Goal: Task Accomplishment & Management: Manage account settings

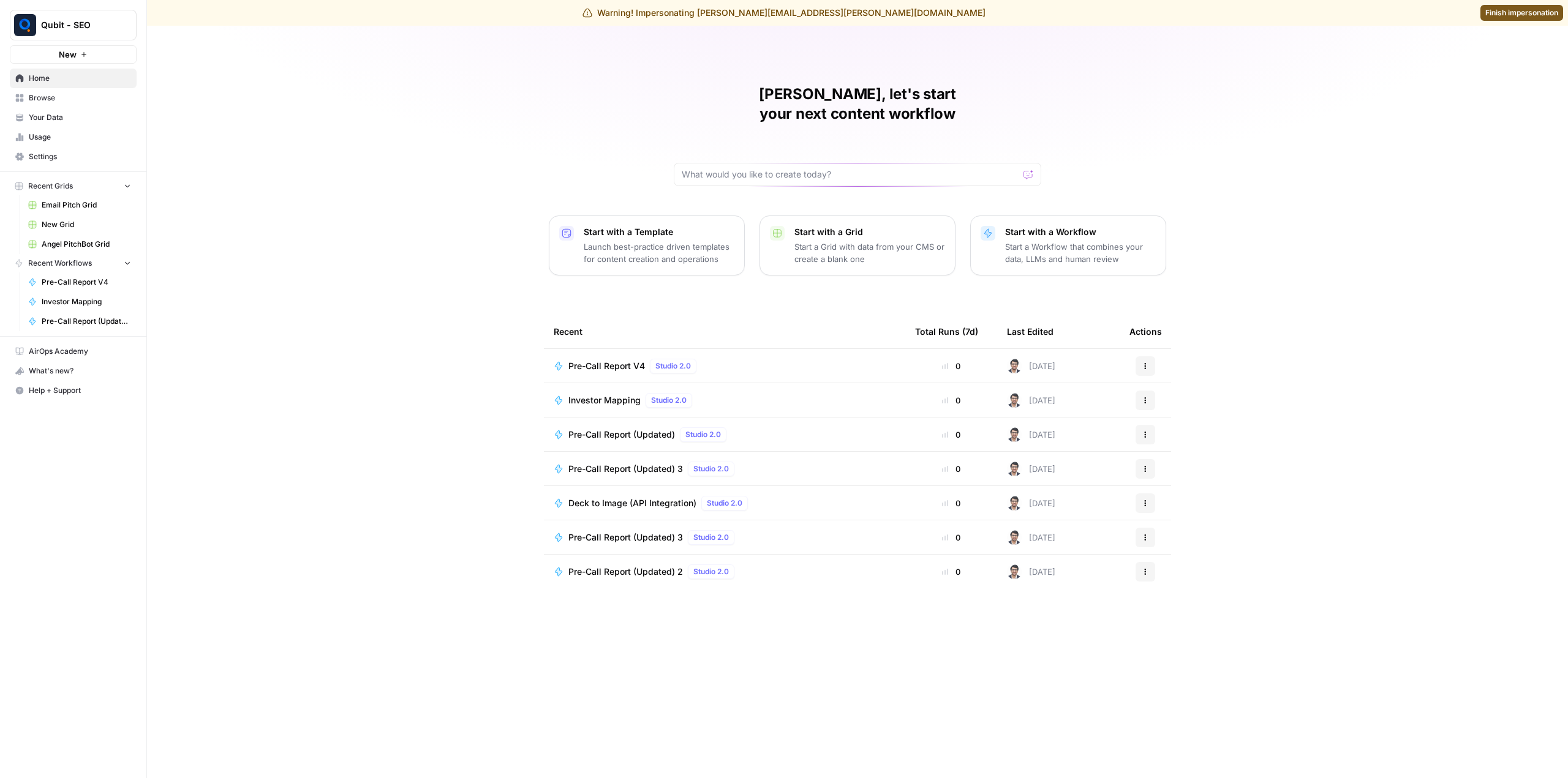
click at [54, 159] on span "Settings" at bounding box center [79, 157] width 102 height 11
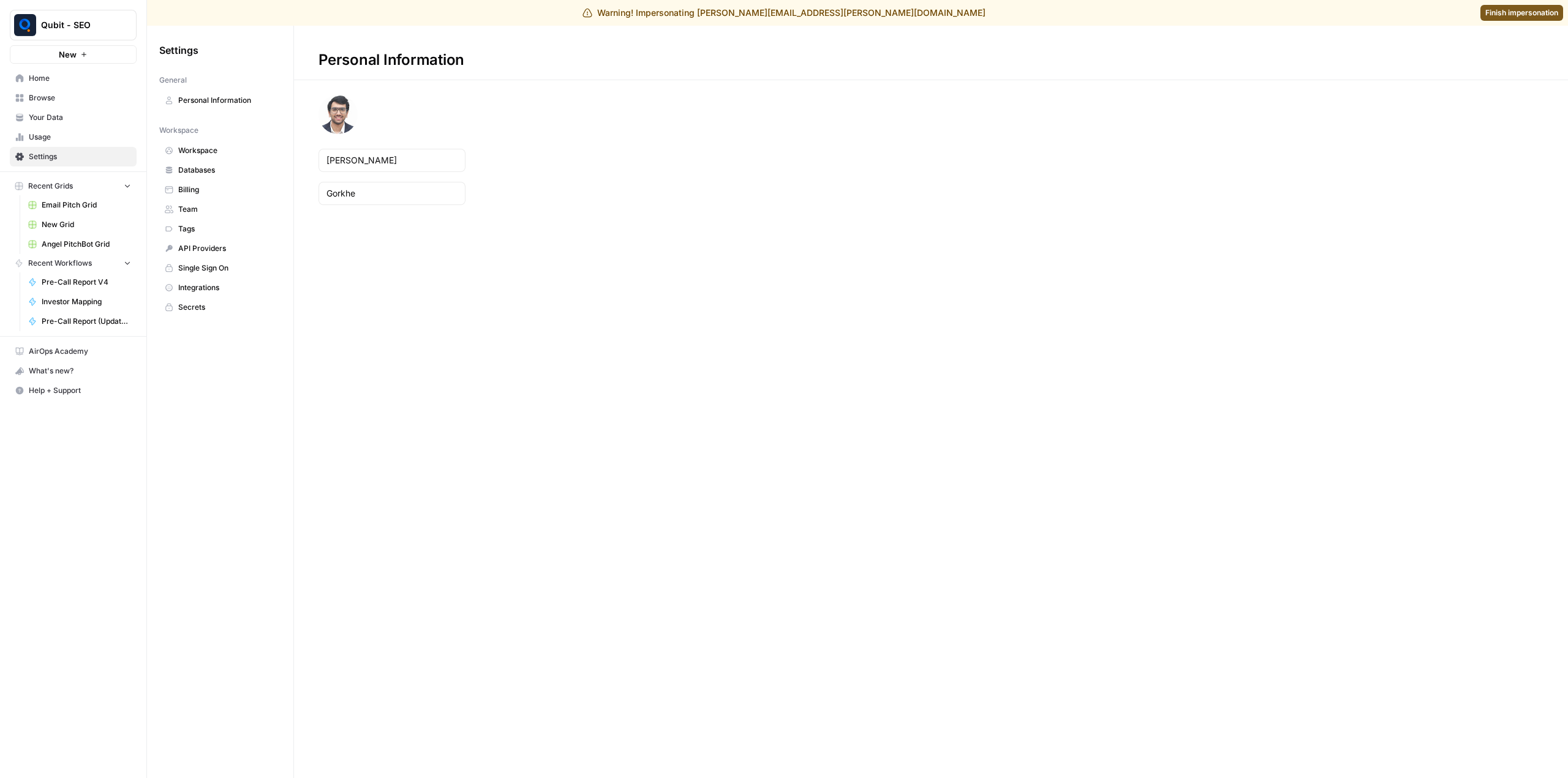
click at [213, 195] on span "Billing" at bounding box center [227, 190] width 98 height 11
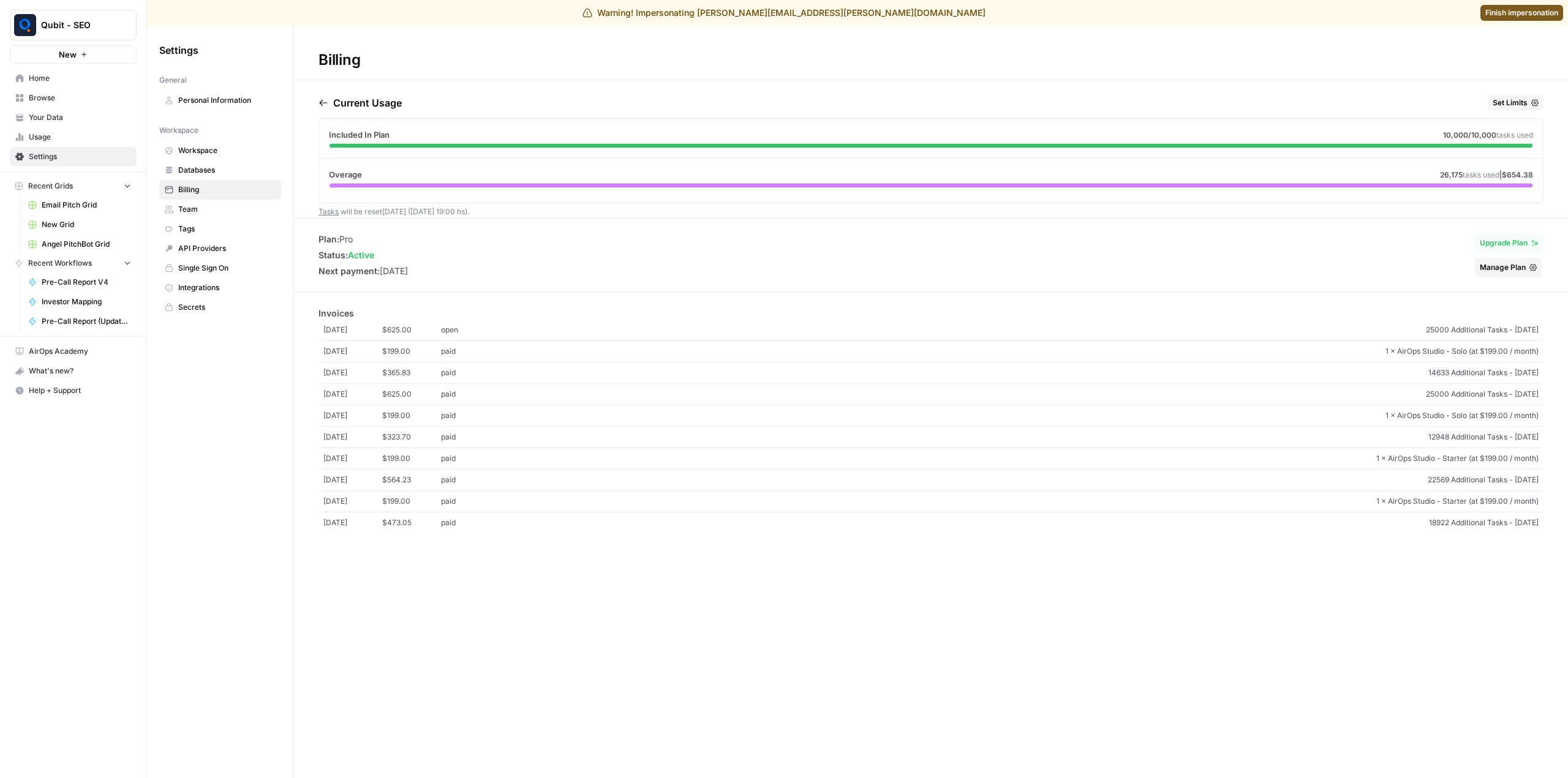
click at [1525, 268] on span "Manage Plan" at bounding box center [1503, 268] width 46 height 11
click at [1513, 102] on span "Set Limits" at bounding box center [1511, 103] width 34 height 11
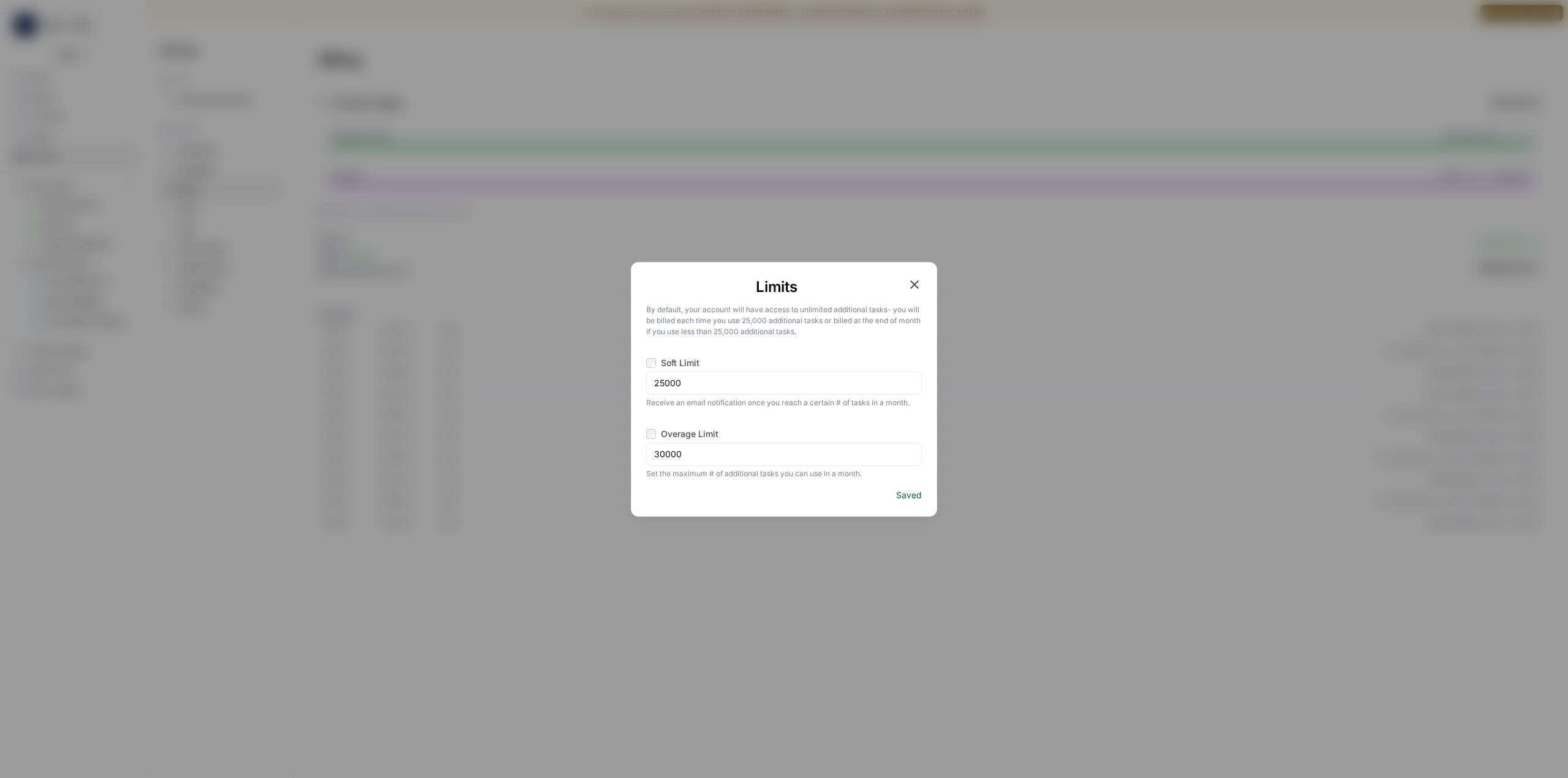
click at [919, 288] on icon "button" at bounding box center [914, 284] width 14 height 14
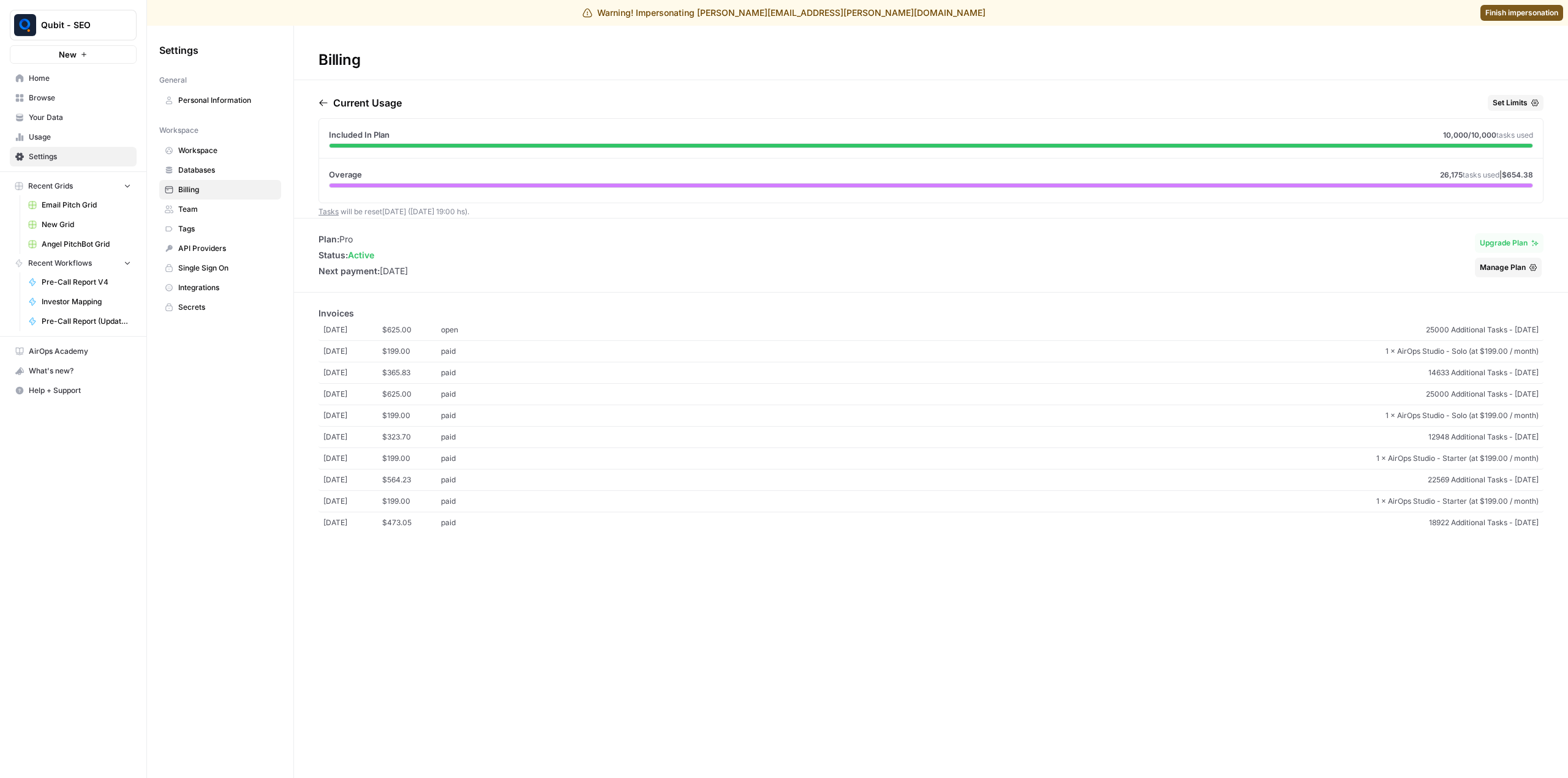
click at [1513, 105] on span "Set Limits" at bounding box center [1511, 103] width 34 height 11
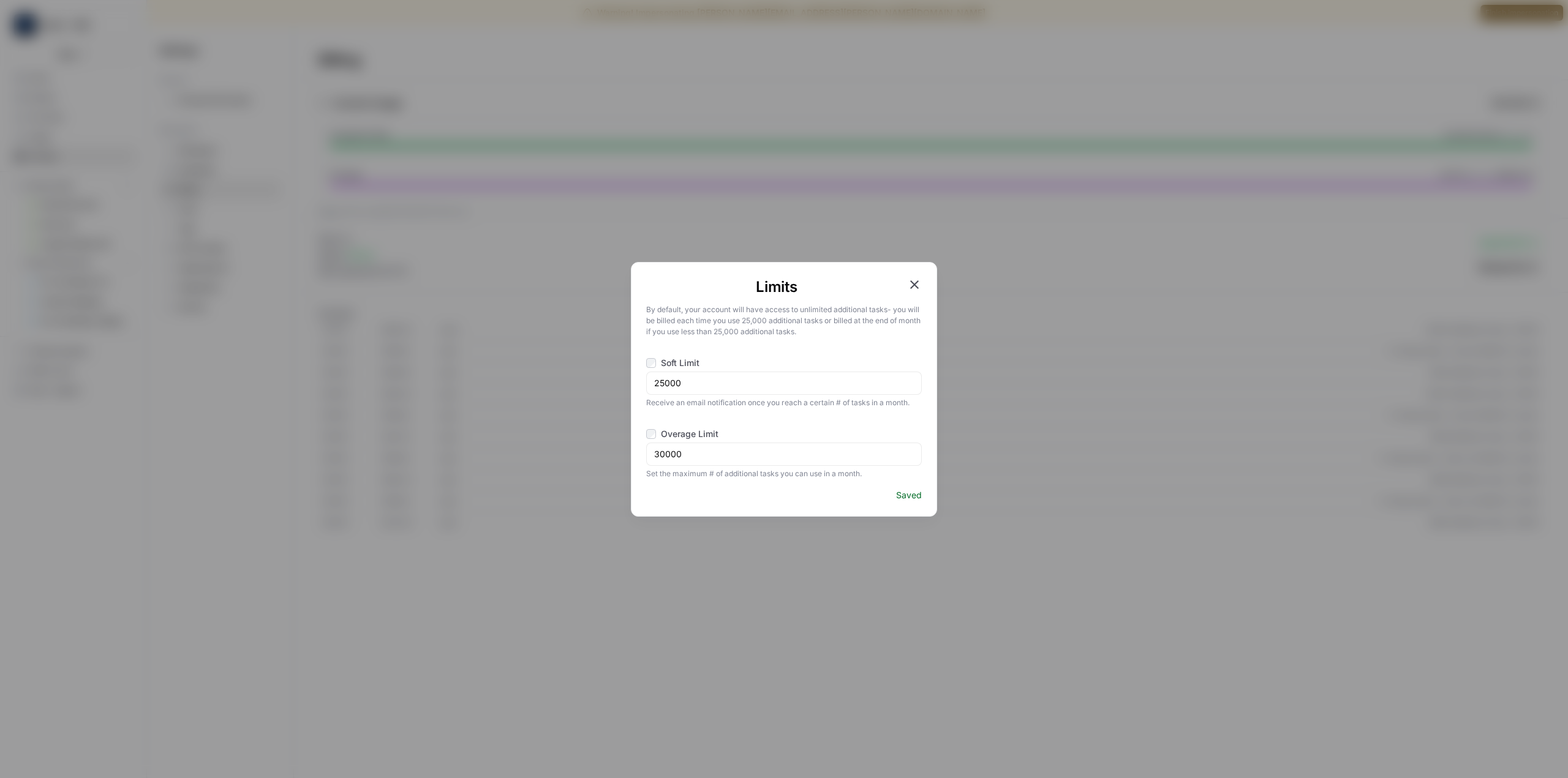
click at [907, 281] on h1 "Limits" at bounding box center [776, 287] width 261 height 19
click at [918, 290] on icon "button" at bounding box center [914, 284] width 14 height 14
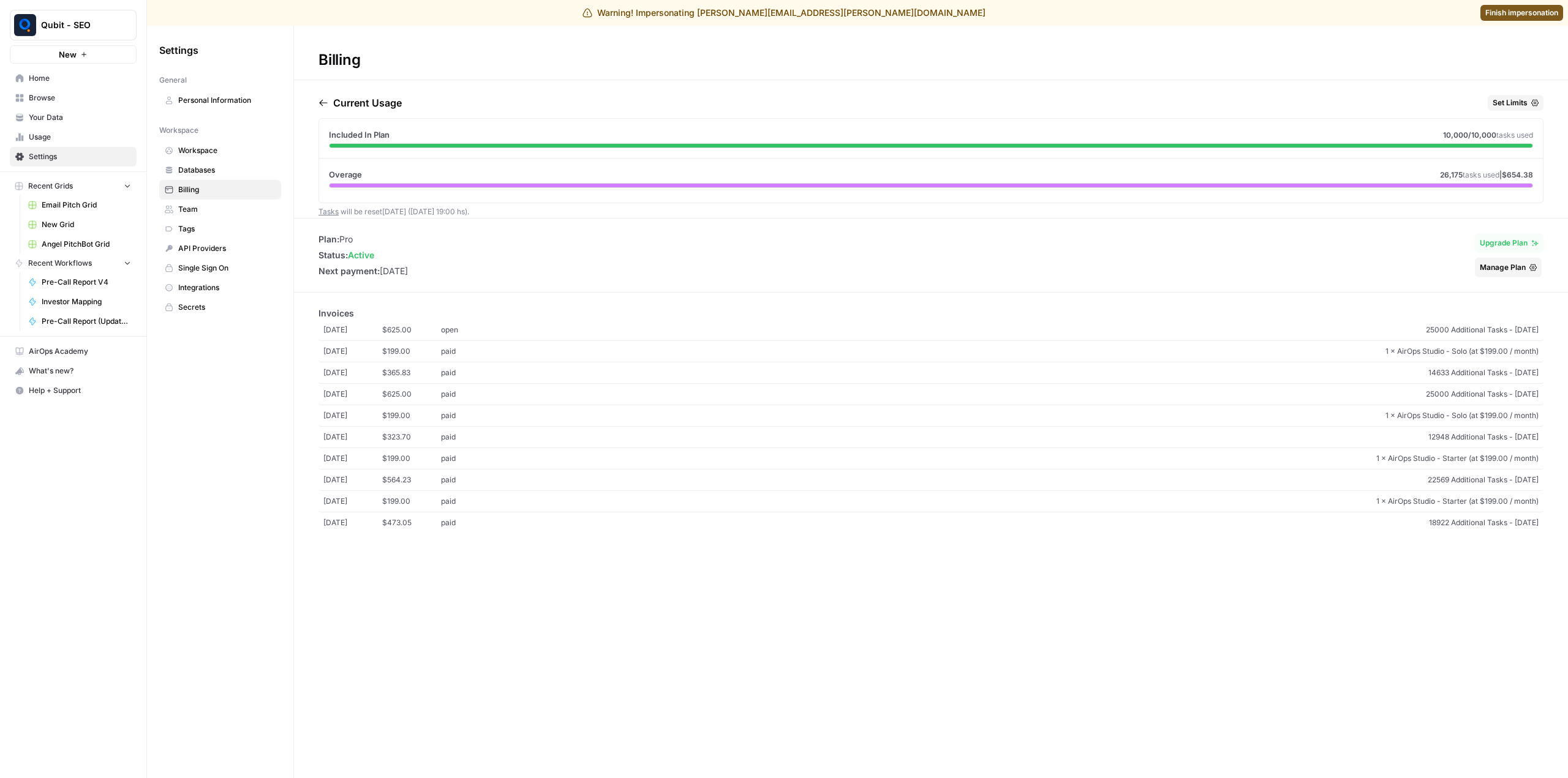
drag, startPoint x: 1527, startPoint y: 11, endPoint x: 1435, endPoint y: 17, distance: 92.2
click at [1527, 11] on span "Finish impersonation" at bounding box center [1522, 13] width 73 height 11
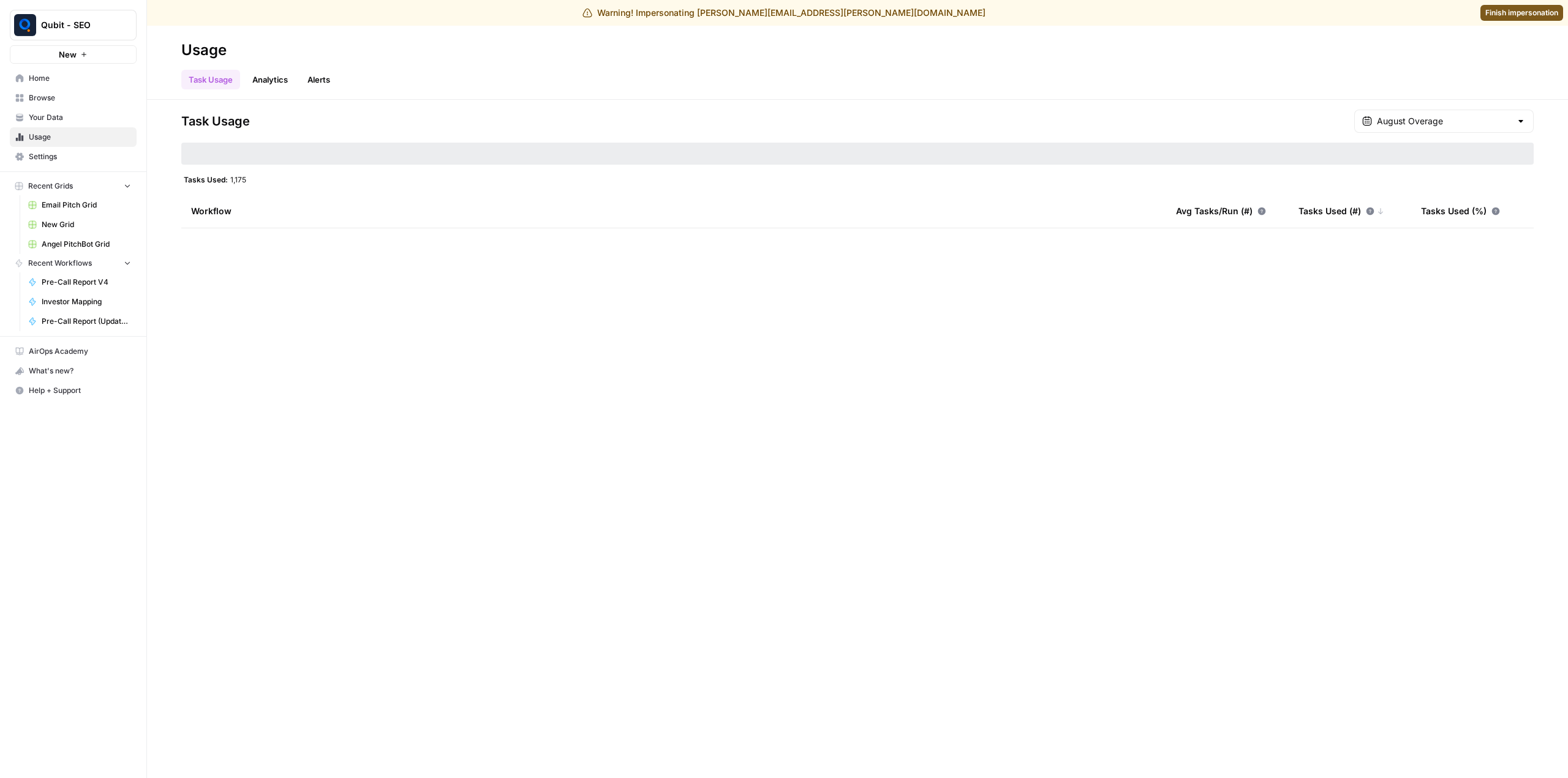
click at [1478, 131] on div "August Overage" at bounding box center [1445, 122] width 180 height 23
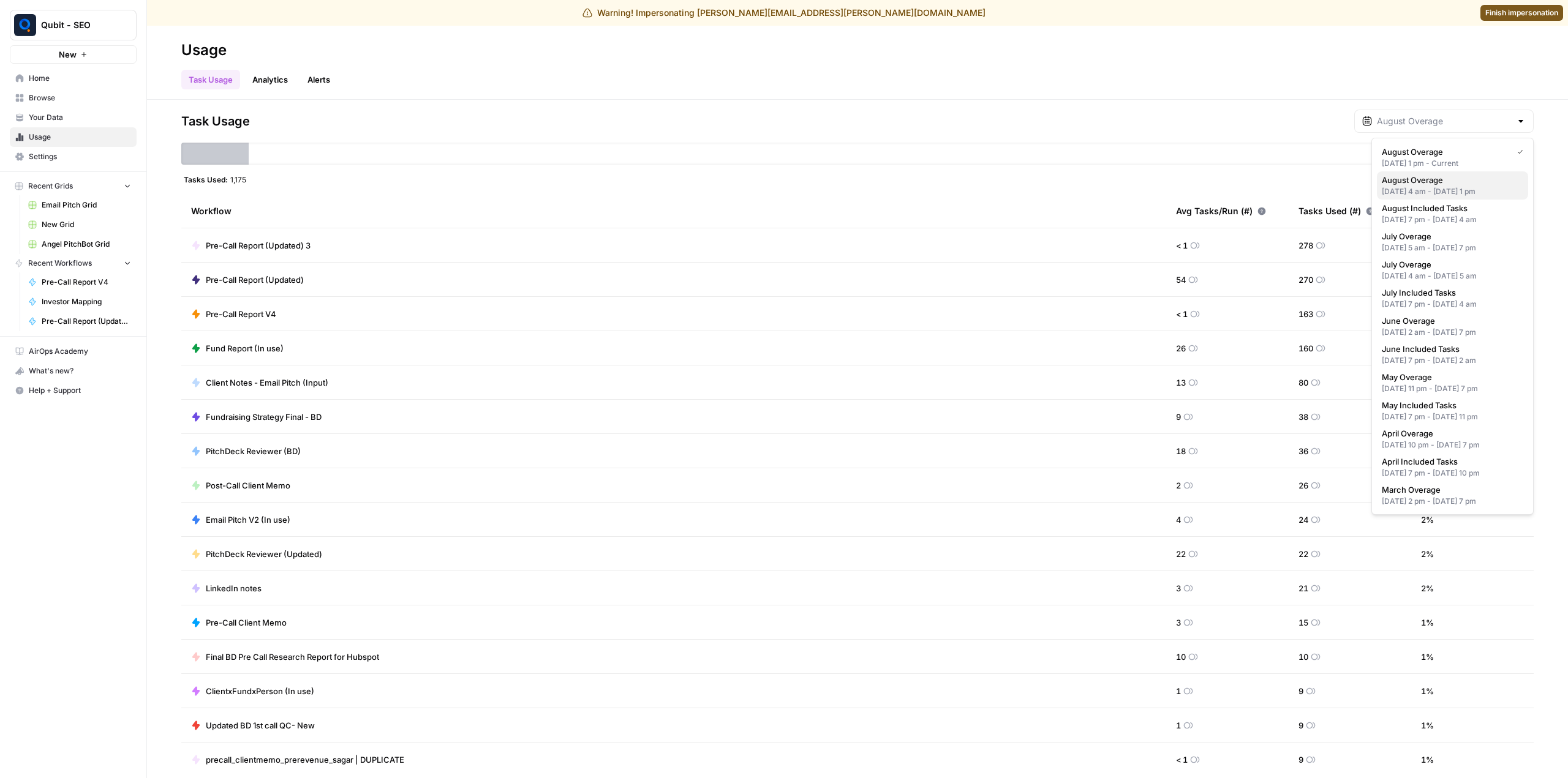
click at [1524, 197] on button "August Overage [DATE] 4 am - [DATE] 1 pm" at bounding box center [1453, 185] width 151 height 28
type input "August Overage"
